Goal: Task Accomplishment & Management: Use online tool/utility

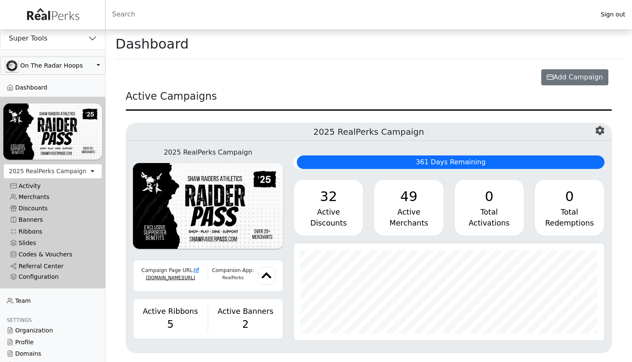
scroll to position [97, 310]
click at [57, 40] on button "Super Tools" at bounding box center [52, 38] width 105 height 22
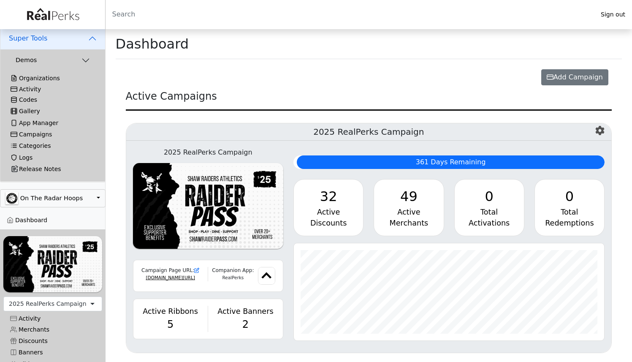
scroll to position [421812, 421599]
click at [35, 90] on div "Activity" at bounding box center [53, 89] width 84 height 7
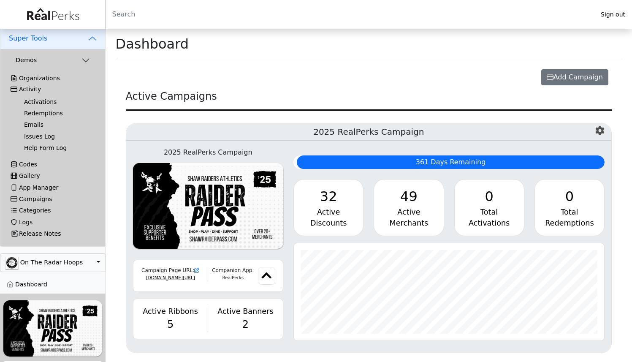
click at [35, 100] on link "Activations" at bounding box center [56, 101] width 78 height 11
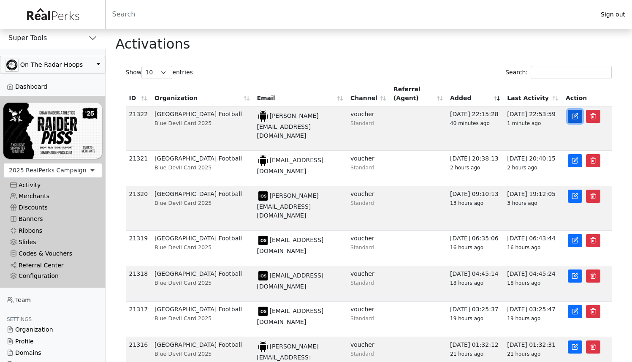
click at [571, 119] on link at bounding box center [574, 116] width 14 height 13
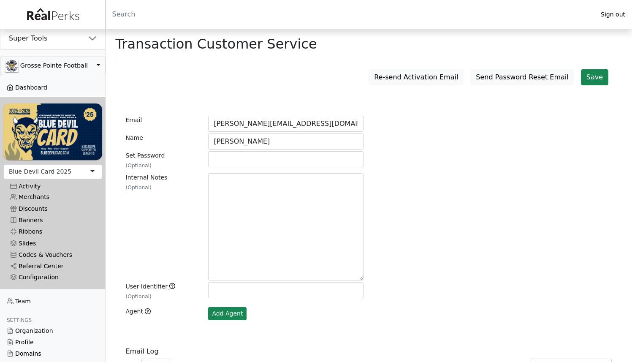
click at [20, 88] on link "Dashboard" at bounding box center [52, 87] width 105 height 11
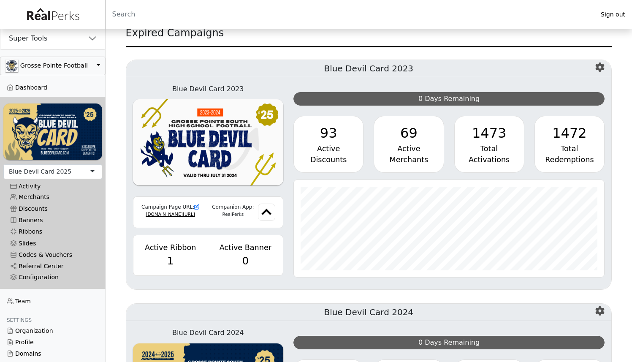
scroll to position [80, 0]
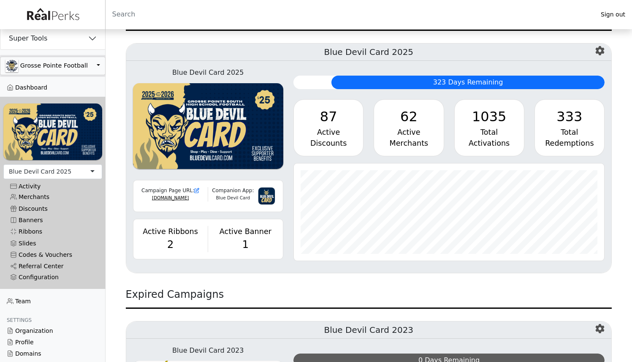
click at [50, 68] on button "Grosse Pointe Football" at bounding box center [52, 66] width 105 height 19
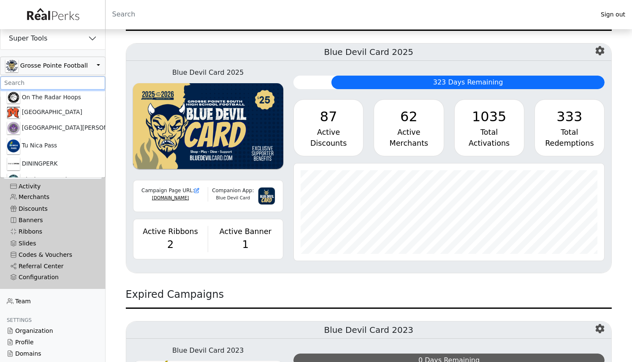
click at [43, 82] on input ".form-control-sm" at bounding box center [52, 82] width 105 height 13
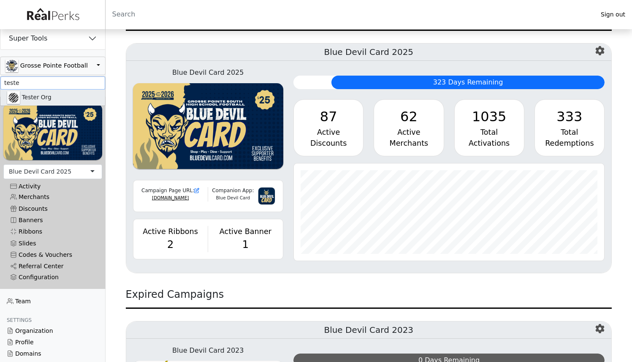
type input "teste"
click at [41, 96] on link "Tester Org" at bounding box center [52, 97] width 105 height 16
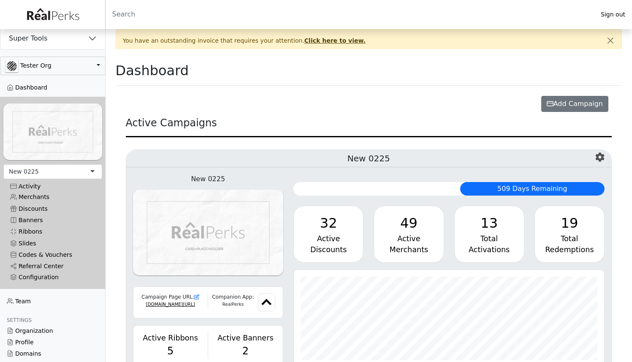
scroll to position [421812, 421599]
drag, startPoint x: 155, startPoint y: 187, endPoint x: 146, endPoint y: 190, distance: 9.5
click at [40, 194] on link "Merchants" at bounding box center [52, 196] width 99 height 11
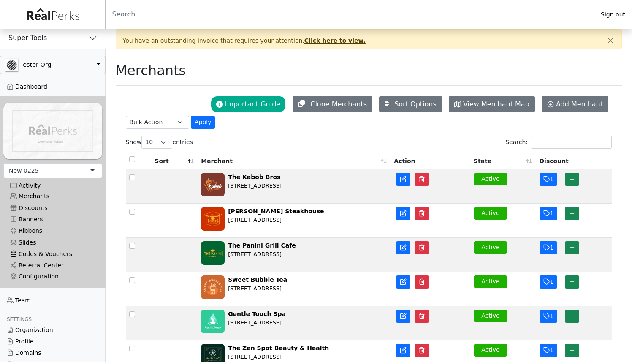
click at [53, 249] on link "Codes & Vouchers" at bounding box center [52, 253] width 99 height 11
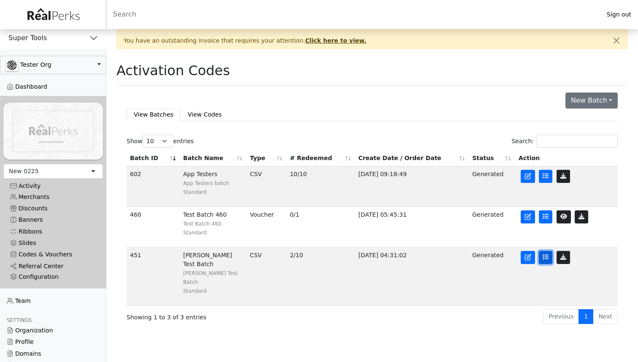
click at [544, 258] on icon at bounding box center [546, 257] width 6 height 6
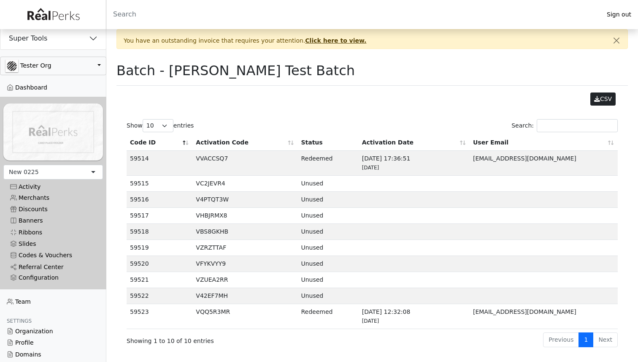
click at [213, 184] on td "VC2JEVR4" at bounding box center [244, 184] width 105 height 16
copy td "VC2JEVR4"
click at [211, 186] on td "VC2JEVR4" at bounding box center [244, 184] width 105 height 16
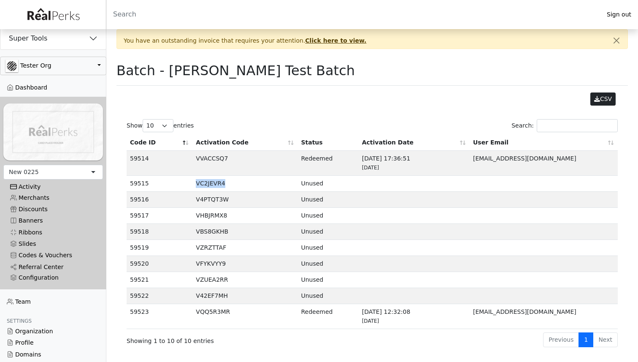
copy td "VC2JEVR4"
click at [205, 200] on td "V4PTQT3W" at bounding box center [244, 200] width 105 height 16
copy td "V4PTQT3W"
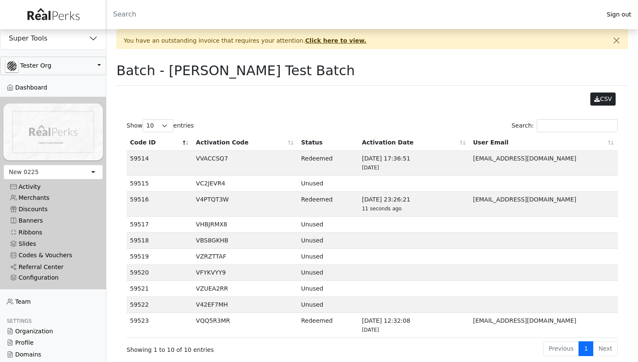
click at [215, 226] on td "VHBJRMX8" at bounding box center [244, 224] width 105 height 16
